Goal: Entertainment & Leisure: Consume media (video, audio)

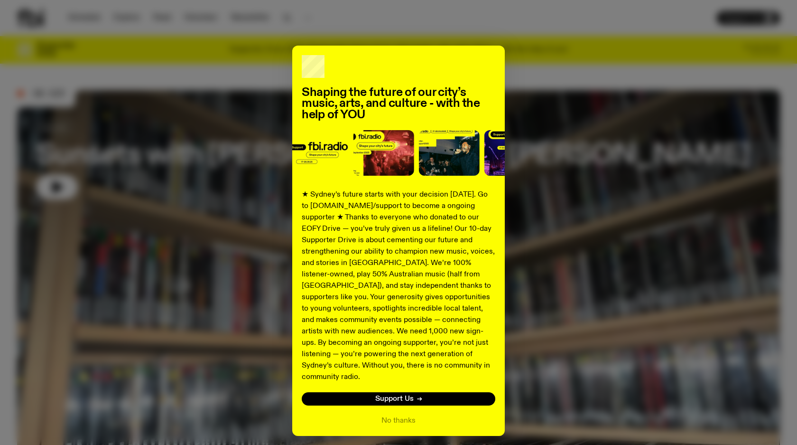
click at [552, 150] on div "Shaping the future of our city’s music, arts, and culture - with the help of YO…" at bounding box center [398, 241] width 763 height 390
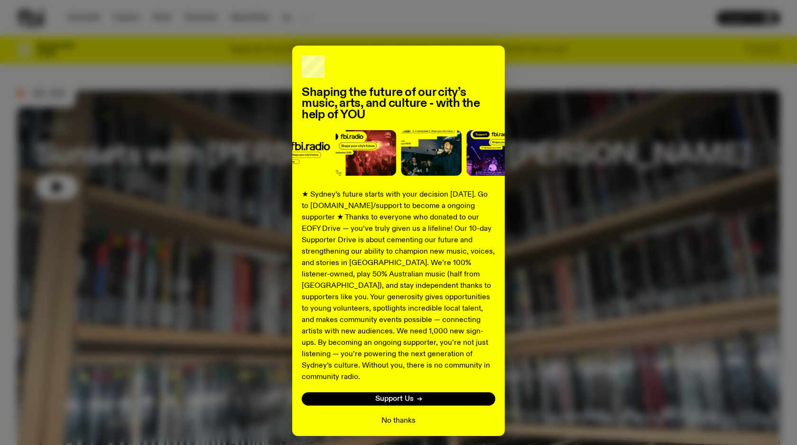
click at [401, 415] on button "No thanks" at bounding box center [398, 420] width 34 height 11
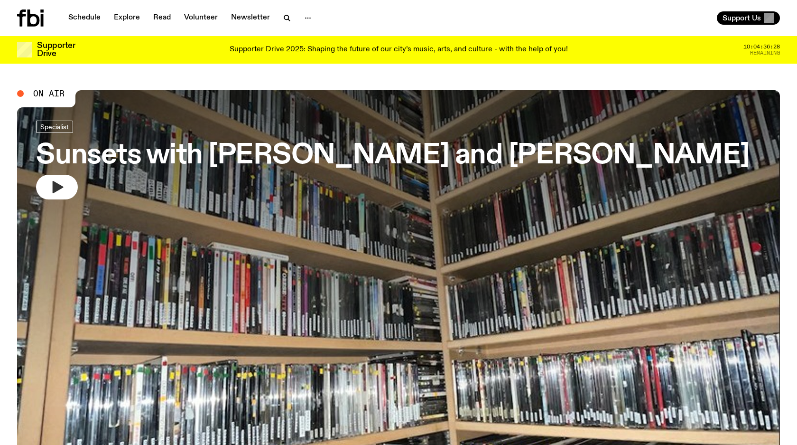
click at [66, 194] on button "button" at bounding box center [57, 187] width 42 height 25
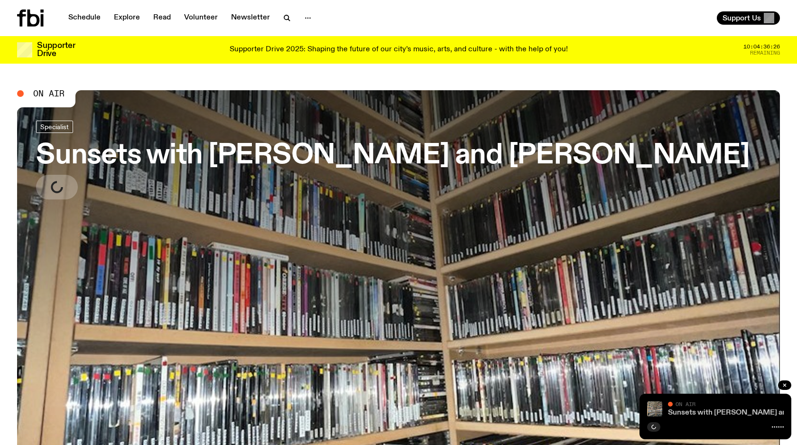
click at [717, 409] on link "Sunsets with [PERSON_NAME] and [PERSON_NAME]" at bounding box center [761, 413] width 187 height 8
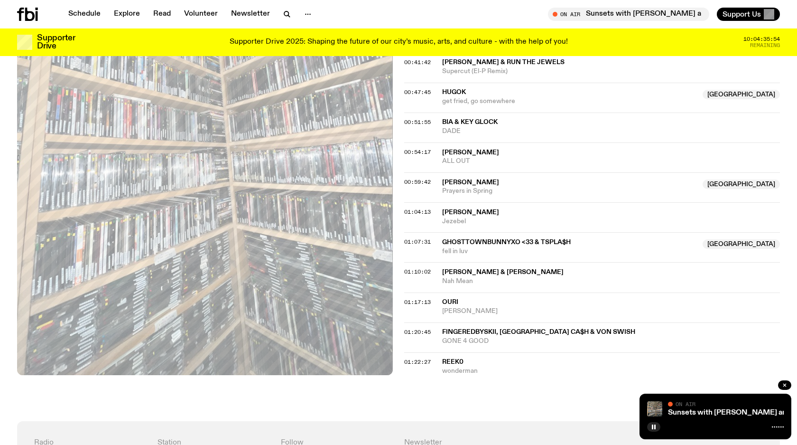
scroll to position [659, 0]
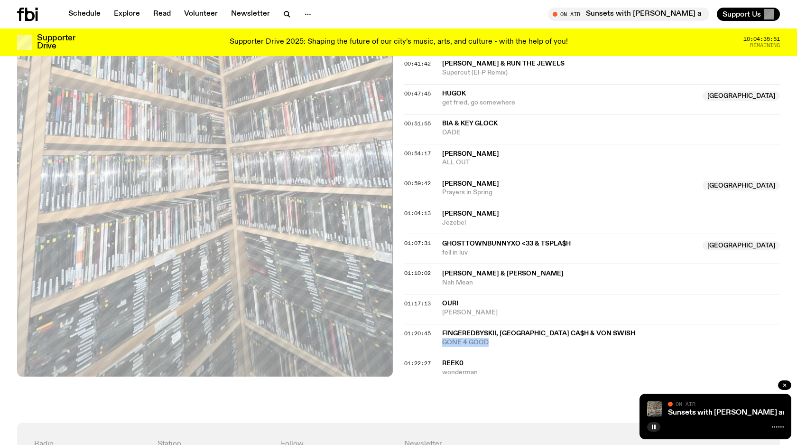
drag, startPoint x: 438, startPoint y: 282, endPoint x: 494, endPoint y: 282, distance: 55.5
click at [494, 324] on div "01:20:45 fingeredbyskii, [GEOGRAPHIC_DATA] CA$h & Von swish GONE 4 GOOD" at bounding box center [592, 339] width 376 height 30
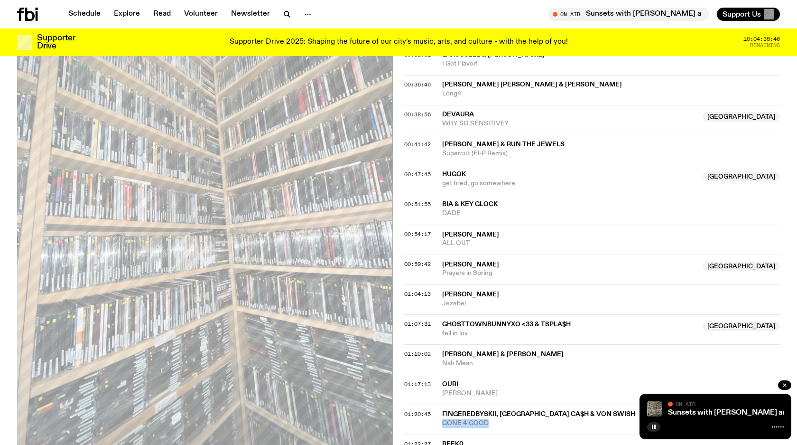
scroll to position [581, 0]
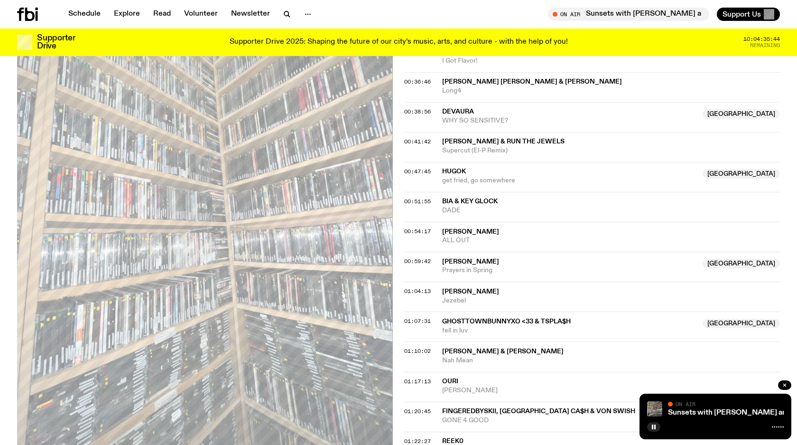
click at [526, 419] on div "On Air Now Specialist [PERSON_NAME] and [PERSON_NAME] take over [DATE] Sunsets …" at bounding box center [398, 72] width 797 height 855
drag, startPoint x: 442, startPoint y: 352, endPoint x: 583, endPoint y: 350, distance: 140.4
click at [583, 407] on span "fingeredbyskii, [GEOGRAPHIC_DATA] CA$h & Von swish" at bounding box center [611, 411] width 338 height 9
click at [474, 437] on span "Reek0" at bounding box center [611, 441] width 338 height 9
copy div "fingeredbyskii, [GEOGRAPHIC_DATA] CA$h & Von swish"
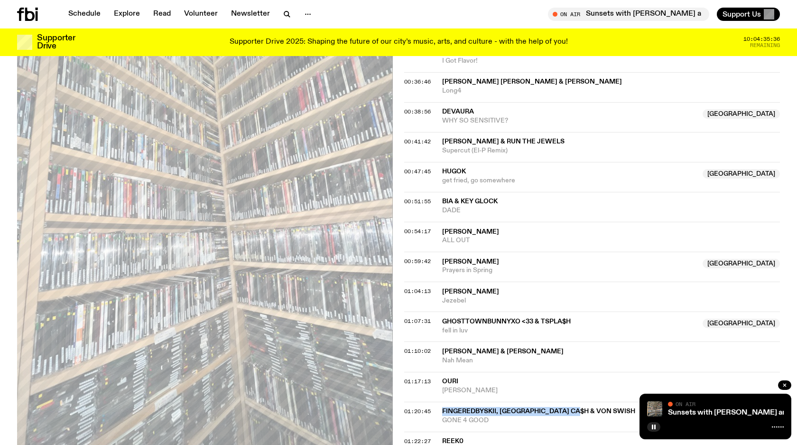
drag, startPoint x: 441, startPoint y: 351, endPoint x: 582, endPoint y: 353, distance: 140.9
click at [582, 401] on div "01:20:45 fingeredbyskii, [GEOGRAPHIC_DATA] CA$h & Von swish GONE 4 GOOD" at bounding box center [592, 416] width 376 height 30
